Goal: Information Seeking & Learning: Learn about a topic

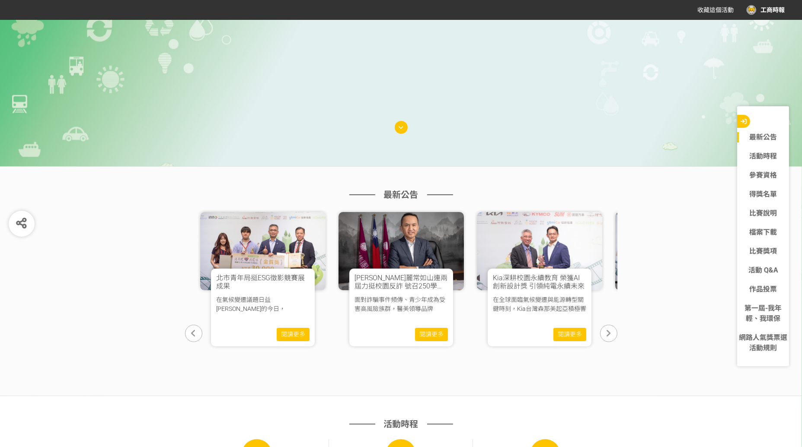
scroll to position [324, 0]
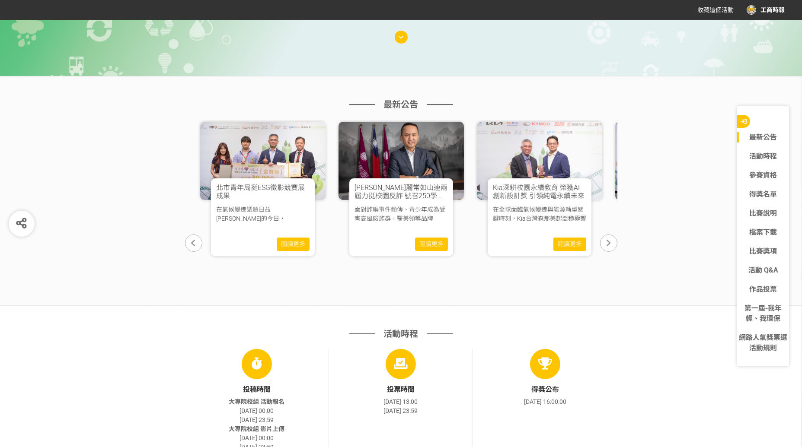
click at [609, 240] on icon "button" at bounding box center [608, 243] width 4 height 9
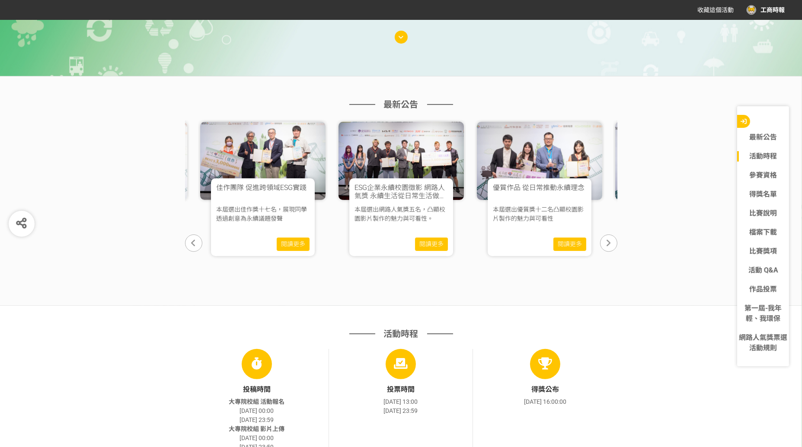
click at [609, 240] on icon "button" at bounding box center [608, 243] width 4 height 9
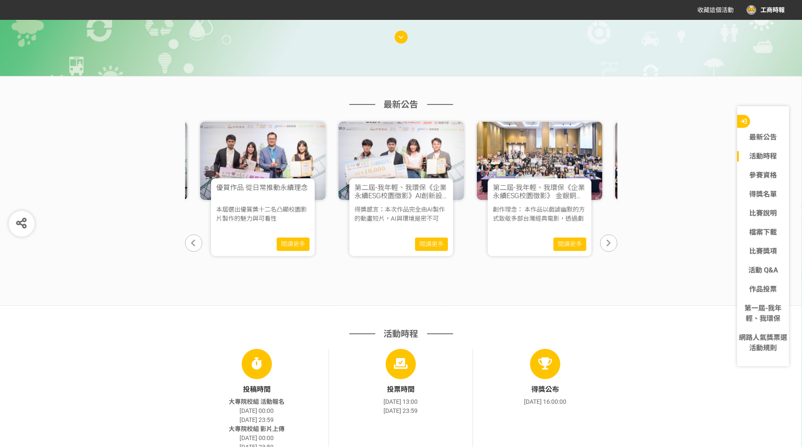
click at [609, 240] on icon "button" at bounding box center [608, 243] width 4 height 9
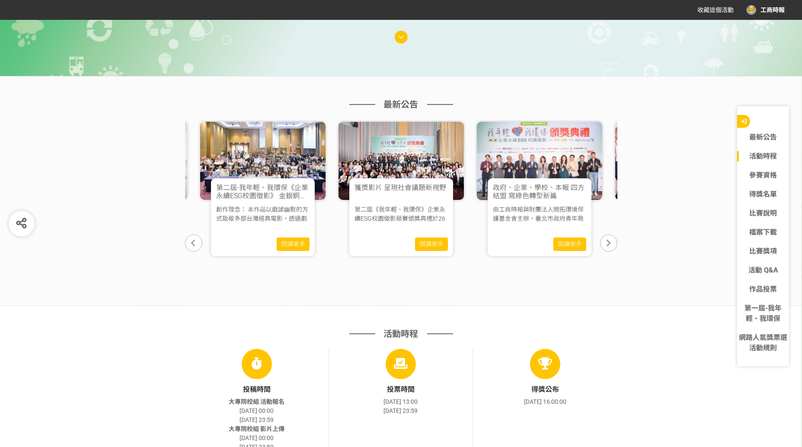
click at [609, 240] on icon "button" at bounding box center [608, 243] width 4 height 9
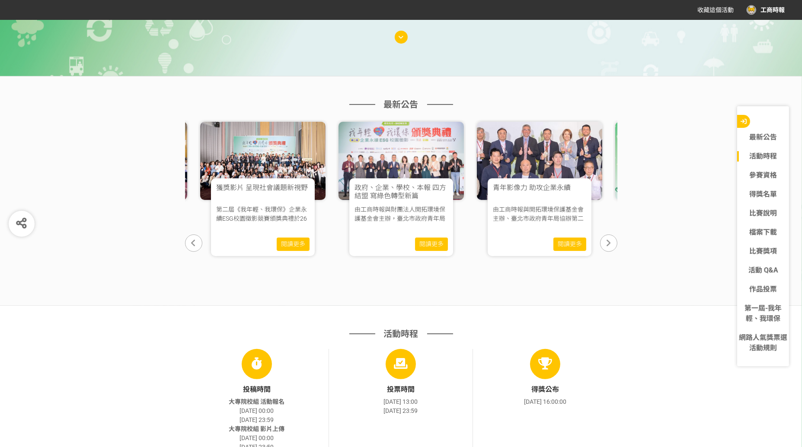
click at [609, 240] on icon "button" at bounding box center [608, 243] width 4 height 9
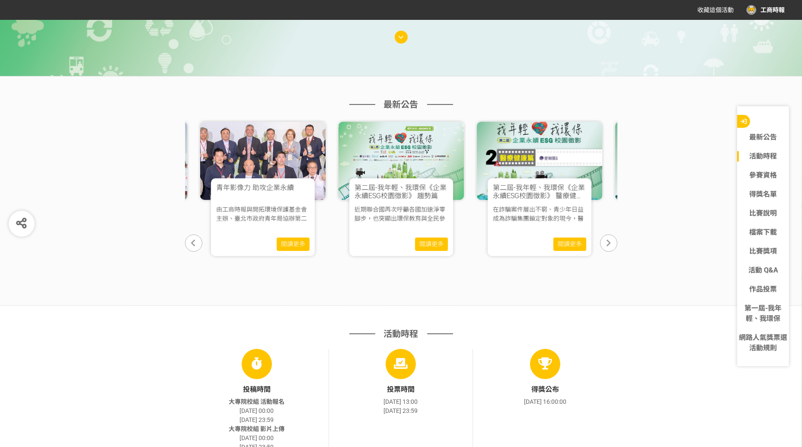
click at [609, 240] on icon "button" at bounding box center [608, 243] width 4 height 9
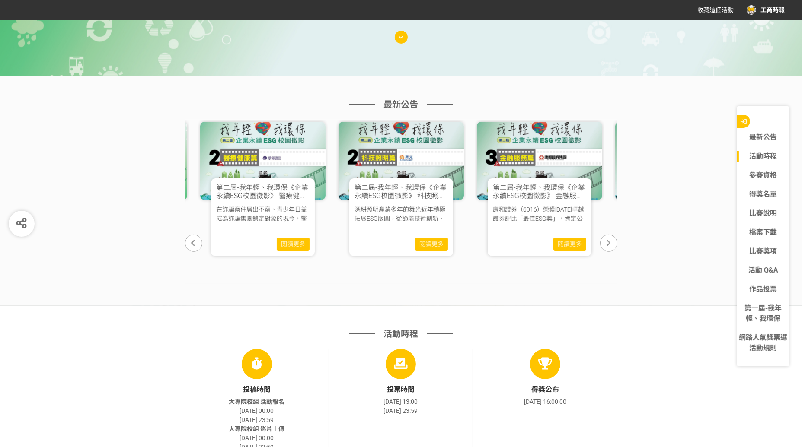
click at [609, 240] on icon "button" at bounding box center [608, 243] width 4 height 9
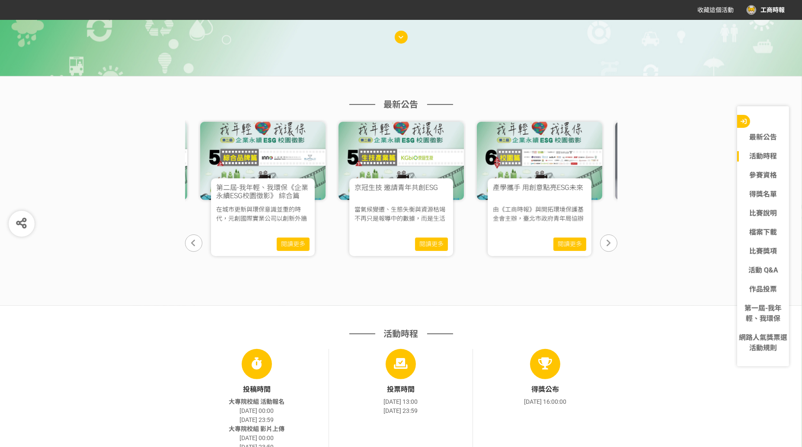
click at [609, 240] on icon "button" at bounding box center [608, 243] width 4 height 9
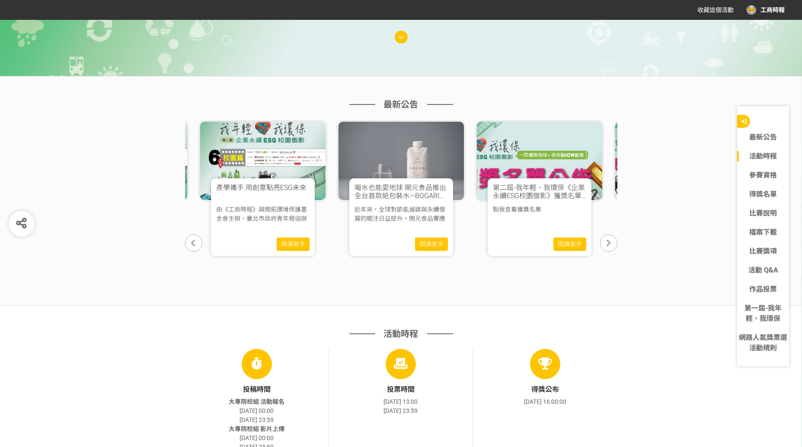
click at [609, 240] on icon "button" at bounding box center [608, 243] width 4 height 9
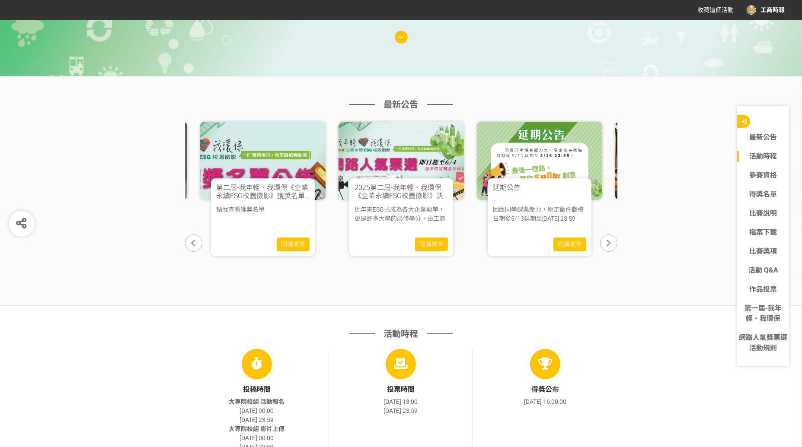
click at [609, 240] on icon "button" at bounding box center [608, 243] width 4 height 9
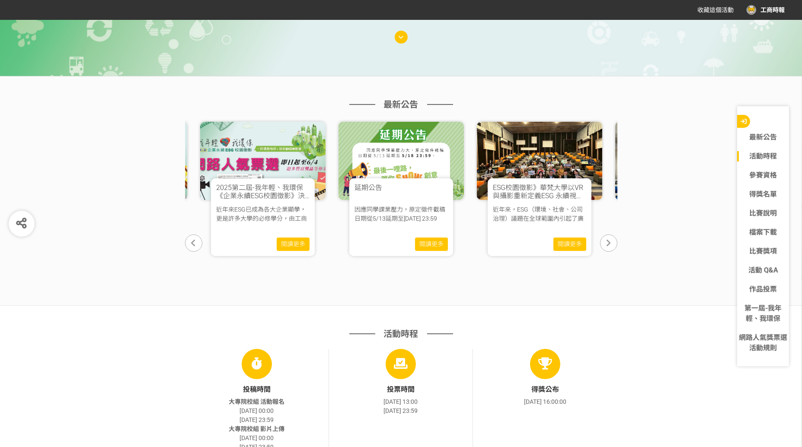
click at [609, 240] on icon "button" at bounding box center [608, 243] width 4 height 9
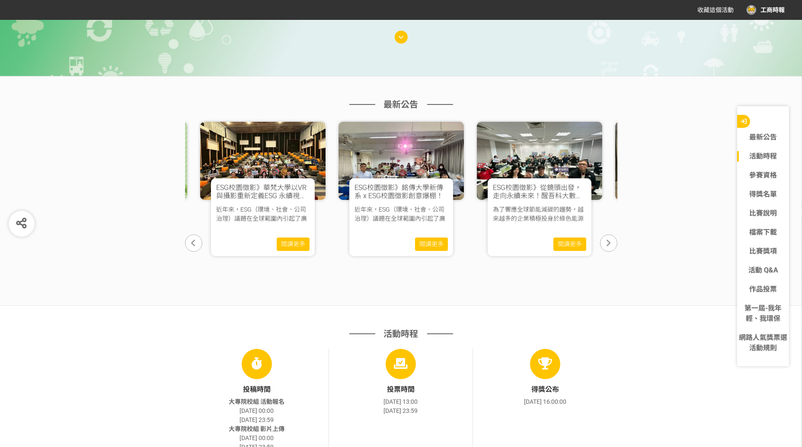
click at [609, 240] on icon "button" at bounding box center [608, 243] width 4 height 9
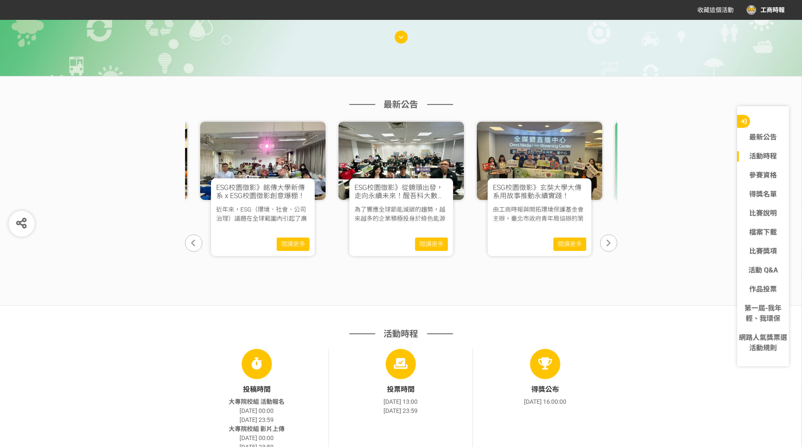
click at [609, 240] on icon "button" at bounding box center [608, 243] width 4 height 9
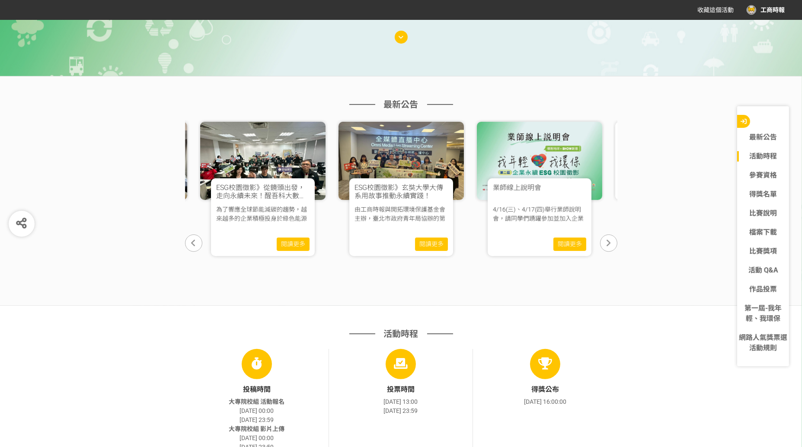
click at [609, 240] on icon "button" at bounding box center [608, 243] width 4 height 9
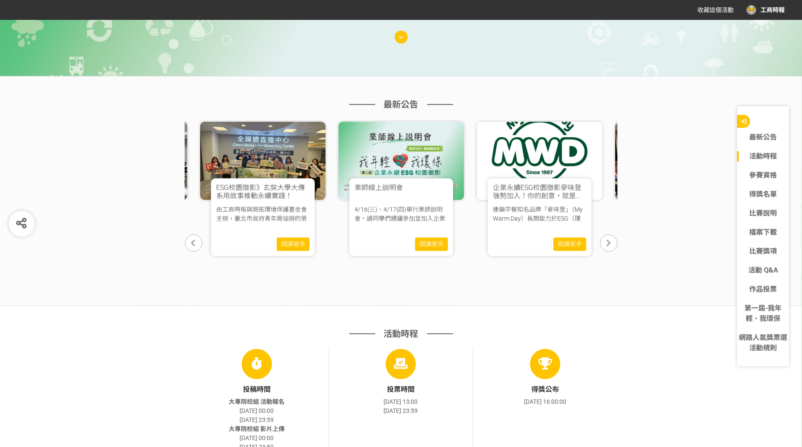
click at [609, 240] on icon "button" at bounding box center [608, 243] width 4 height 9
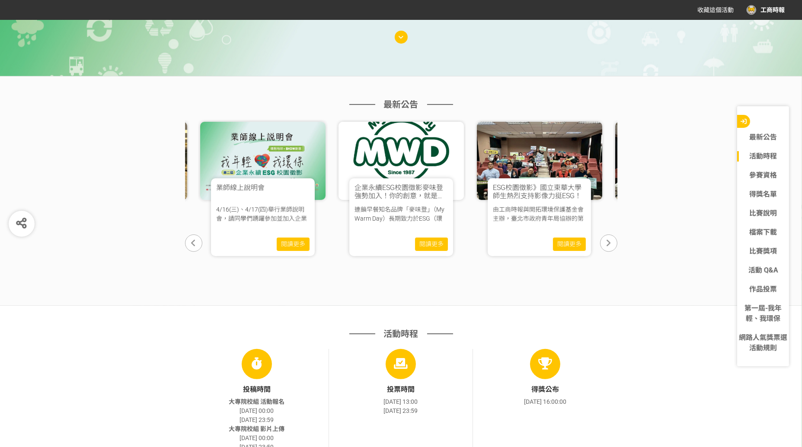
click at [609, 240] on icon "button" at bounding box center [608, 243] width 4 height 9
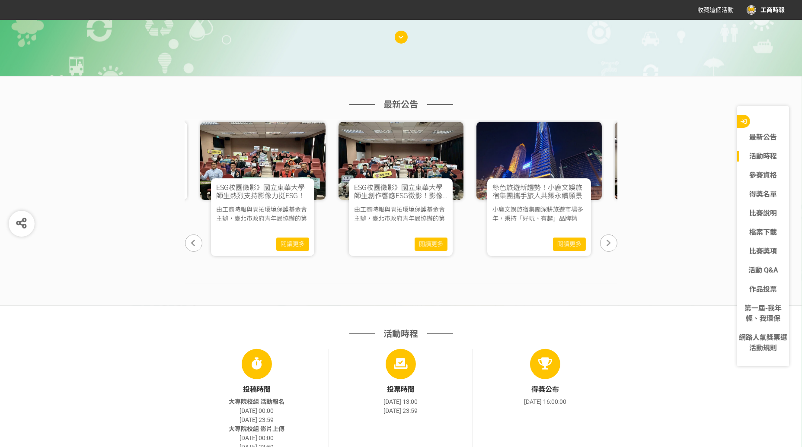
click at [609, 240] on icon "button" at bounding box center [608, 243] width 4 height 9
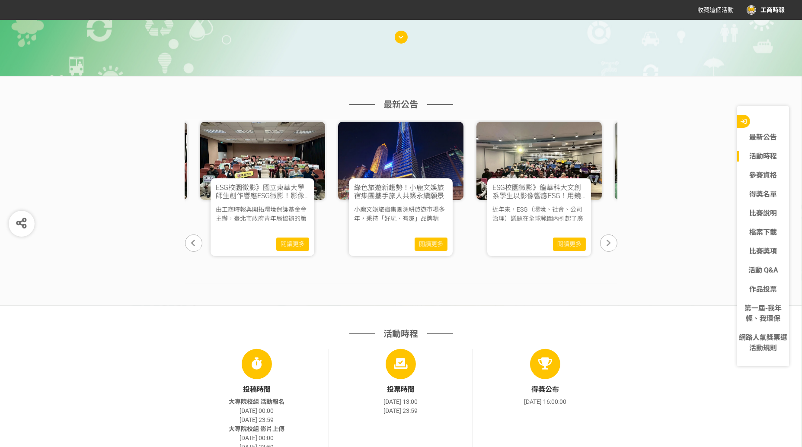
click at [609, 240] on icon "button" at bounding box center [608, 243] width 4 height 9
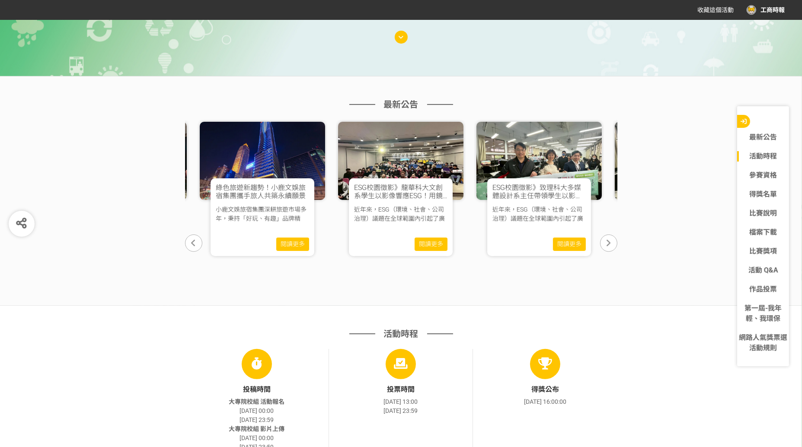
click at [609, 240] on icon "button" at bounding box center [608, 243] width 4 height 9
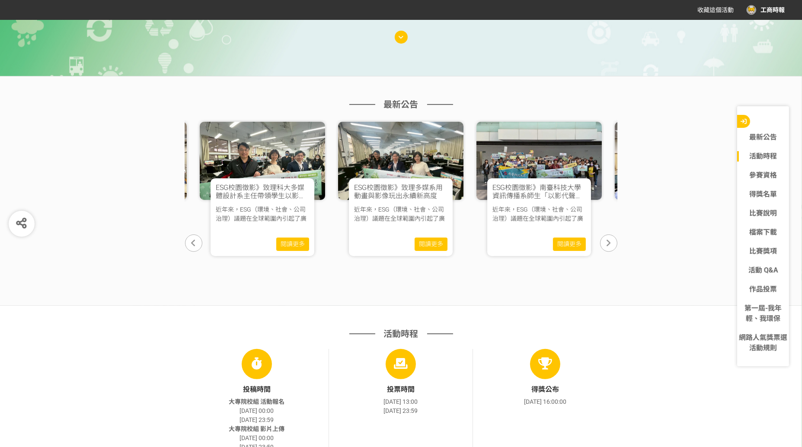
click at [609, 240] on icon "button" at bounding box center [608, 243] width 4 height 9
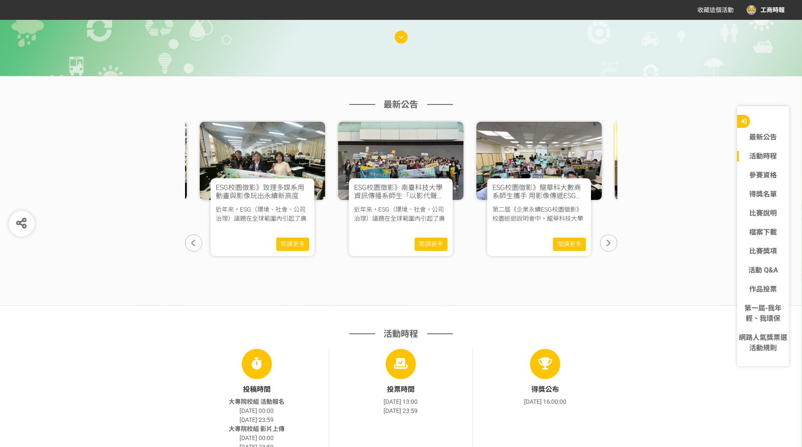
click at [609, 240] on icon "button" at bounding box center [608, 243] width 4 height 9
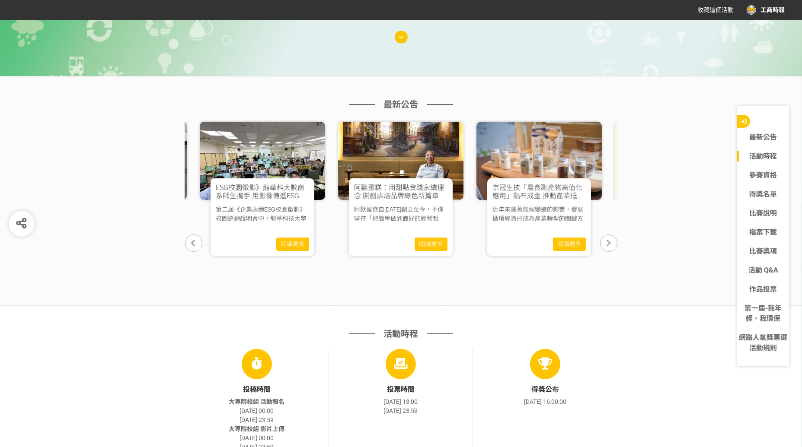
click at [609, 240] on icon "button" at bounding box center [608, 243] width 4 height 9
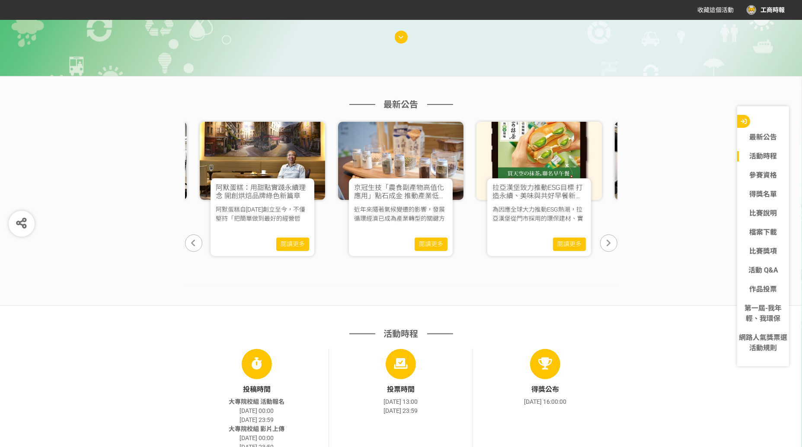
click at [609, 240] on icon "button" at bounding box center [608, 243] width 4 height 9
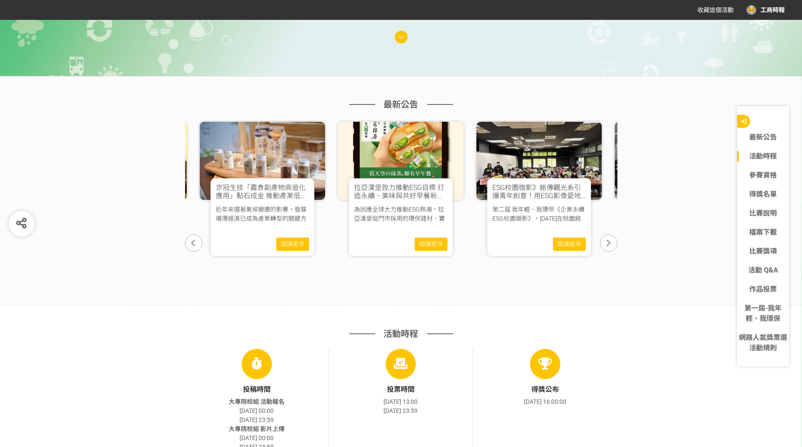
click at [609, 240] on icon "button" at bounding box center [608, 243] width 4 height 9
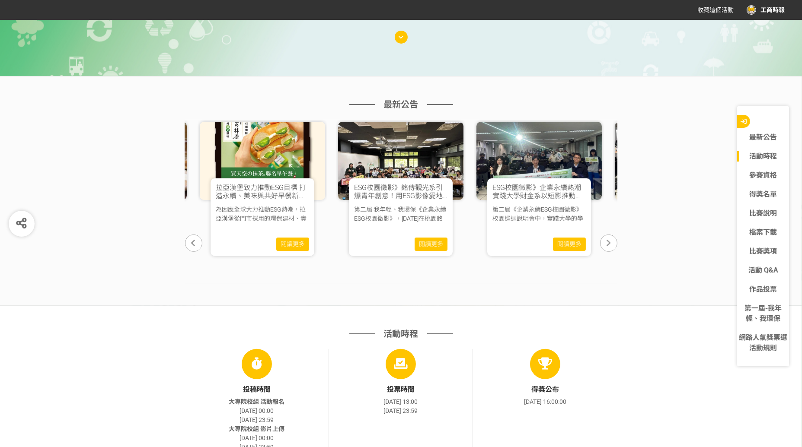
click at [609, 240] on icon "button" at bounding box center [608, 243] width 4 height 9
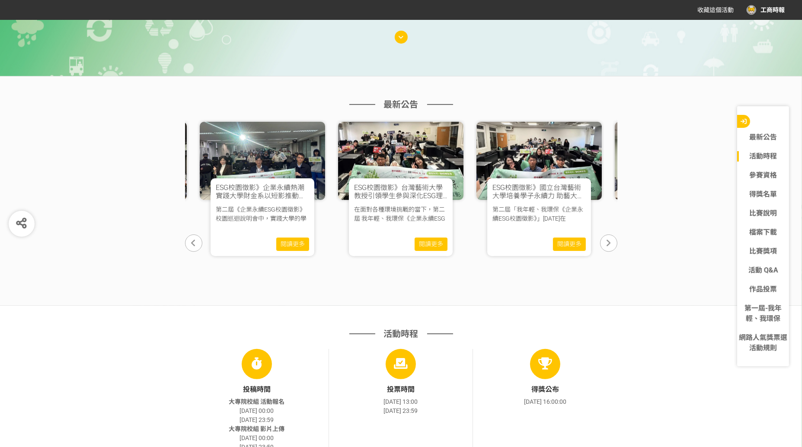
click at [609, 240] on icon "button" at bounding box center [608, 243] width 4 height 9
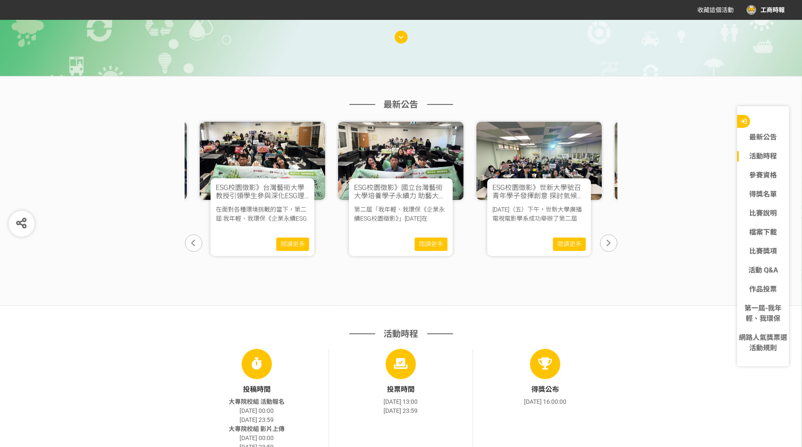
click at [609, 240] on icon "button" at bounding box center [608, 243] width 4 height 9
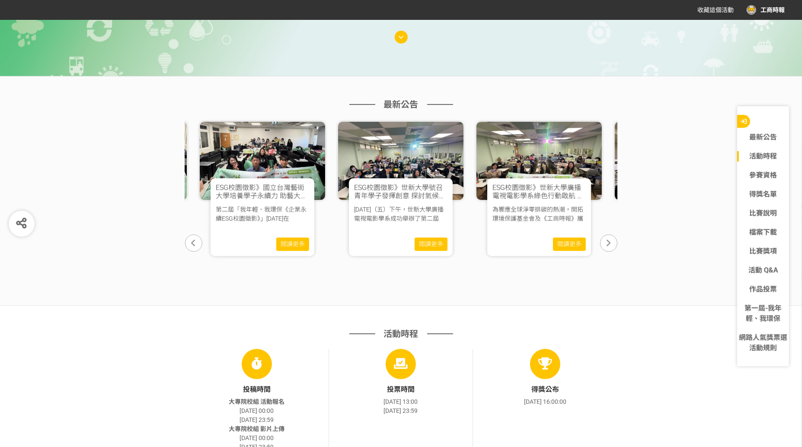
click at [609, 240] on icon "button" at bounding box center [608, 243] width 4 height 9
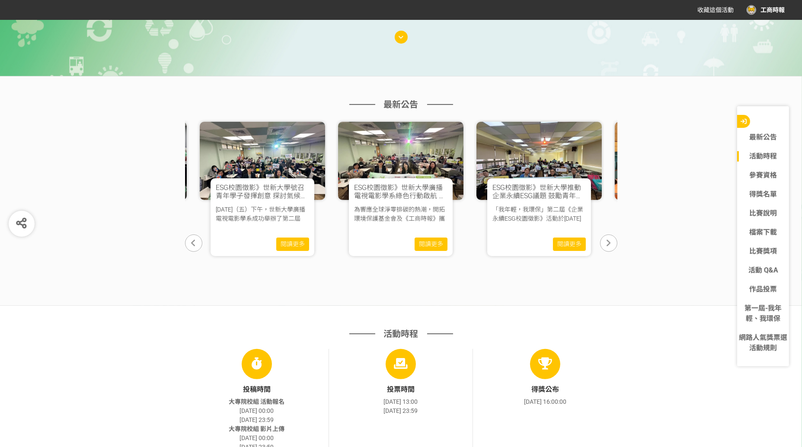
click at [609, 240] on icon "button" at bounding box center [608, 243] width 4 height 9
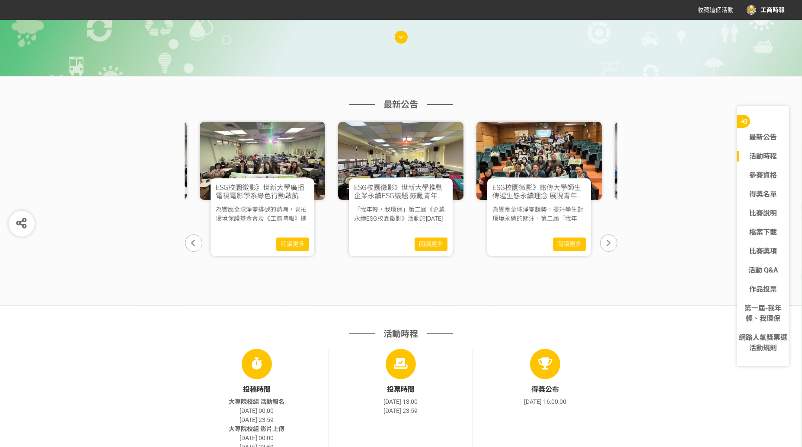
click at [609, 240] on icon "button" at bounding box center [608, 243] width 4 height 9
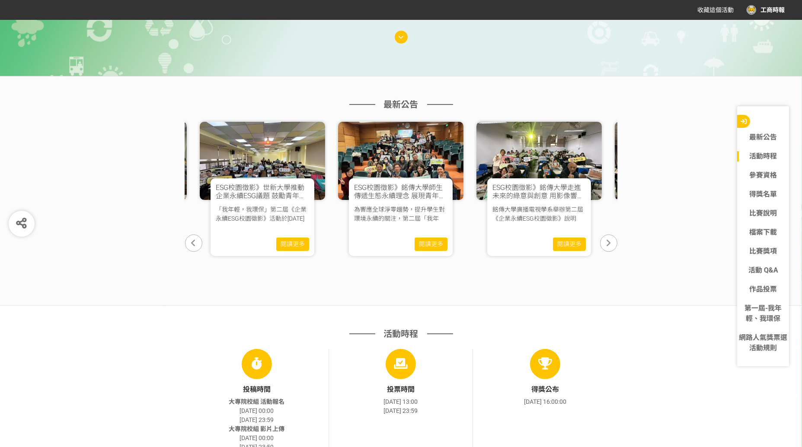
click at [424, 230] on div "ESG校園徵影》銘傳大學師生傳遞生態永續理念 展現青年環保創新思維 為響應全球淨零趨勢，提升學生對環境永續的關注，第二屆「我年輕，我環保」短影音徵選活動於[D…" at bounding box center [401, 218] width 104 height 78
